Goal: Task Accomplishment & Management: Manage account settings

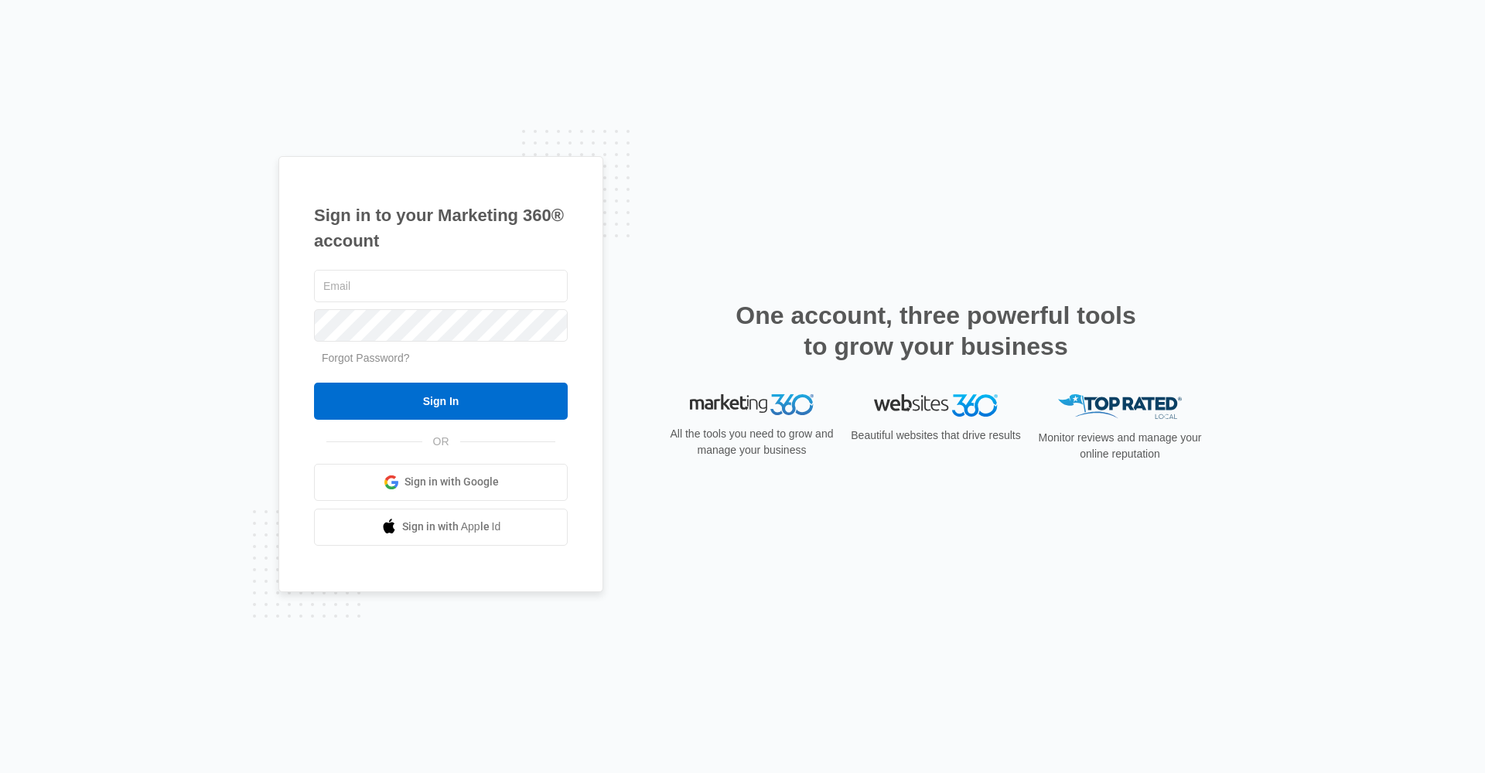
click at [448, 490] on span "Sign in with Google" at bounding box center [451, 482] width 94 height 16
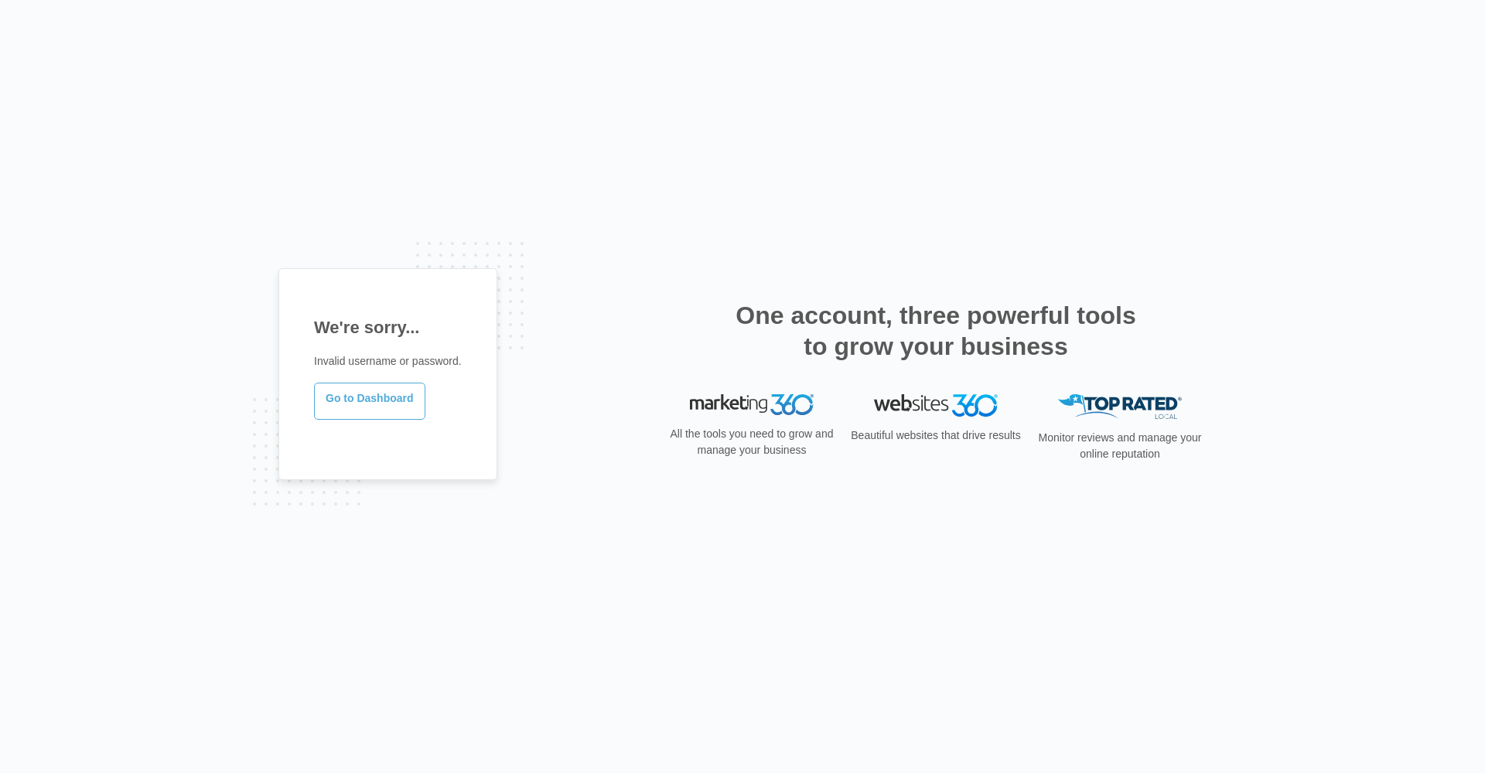
click at [346, 409] on link "Go to Dashboard" at bounding box center [369, 401] width 111 height 37
